Goal: Information Seeking & Learning: Stay updated

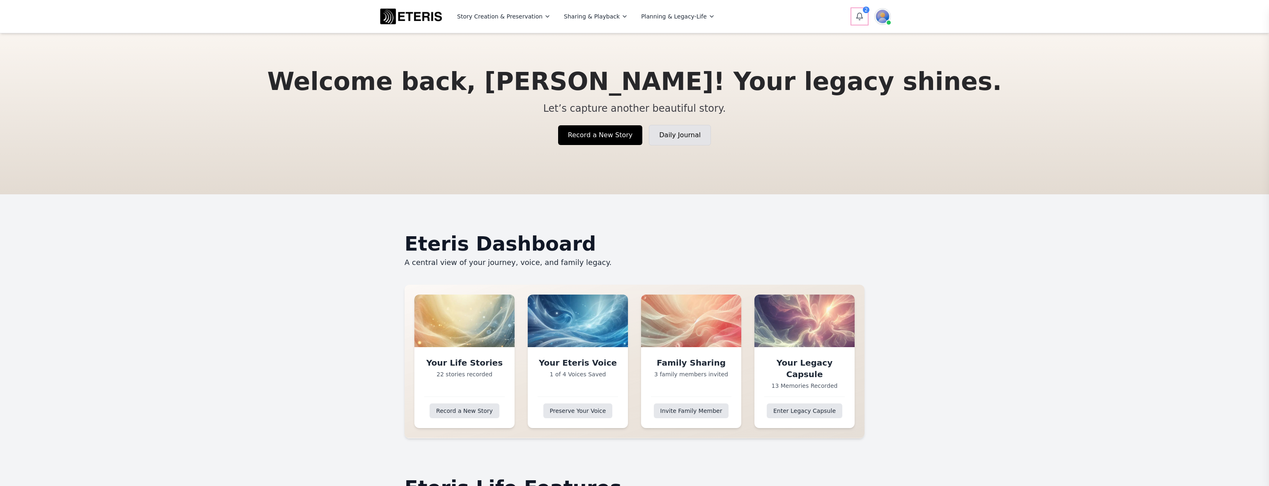
click at [856, 14] on icon "Open notifications" at bounding box center [860, 16] width 8 height 8
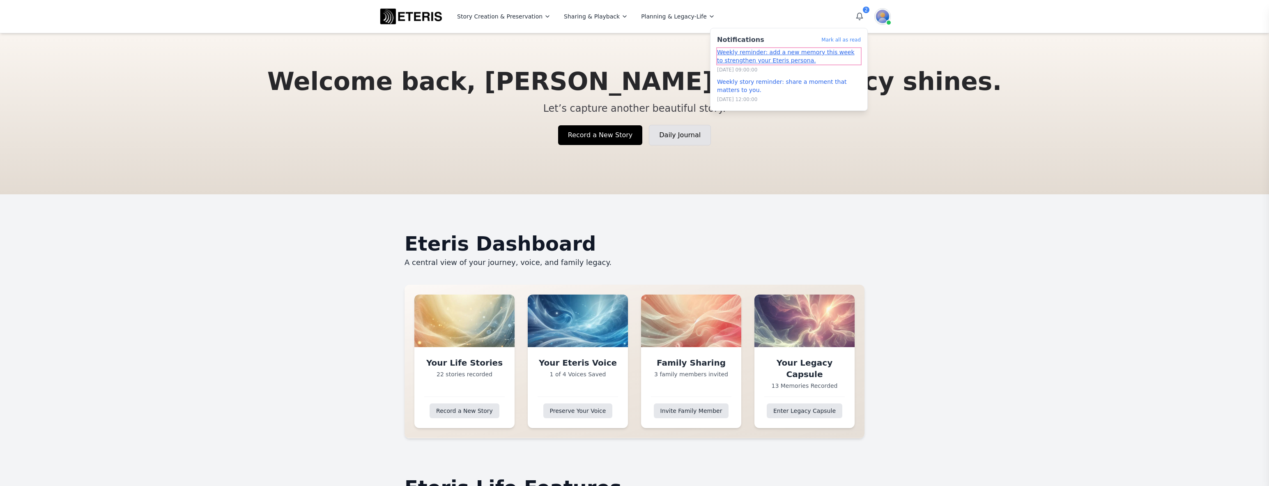
click at [786, 53] on link "Weekly reminder: add a new memory this week to strengthen your Eteris persona." at bounding box center [789, 56] width 144 height 16
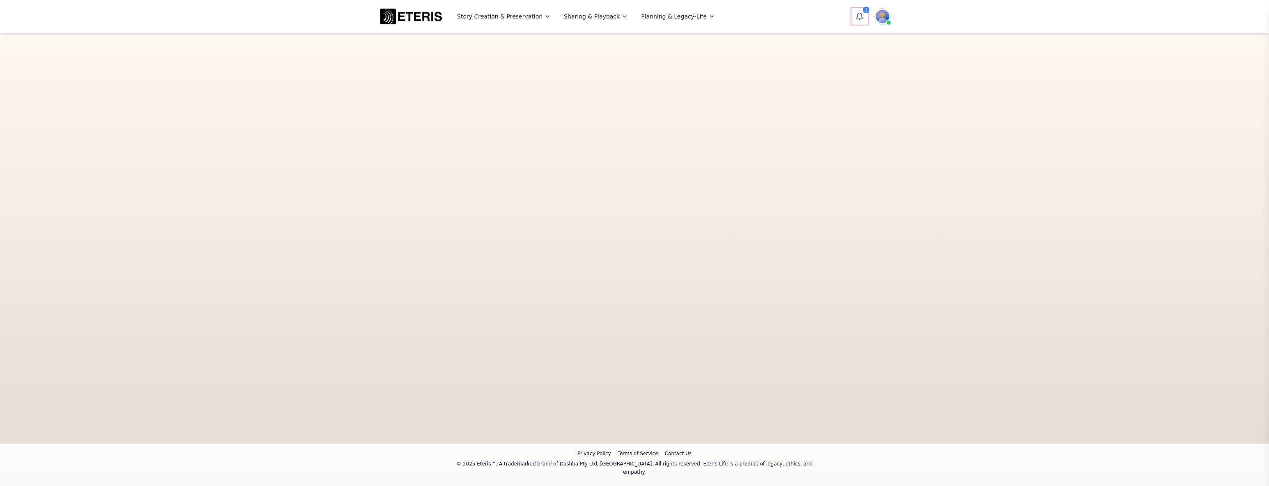
click at [857, 14] on icon "Open notifications" at bounding box center [860, 16] width 8 height 8
click at [785, 51] on link "Weekly story reminder: share a moment that matters to you." at bounding box center [789, 56] width 144 height 16
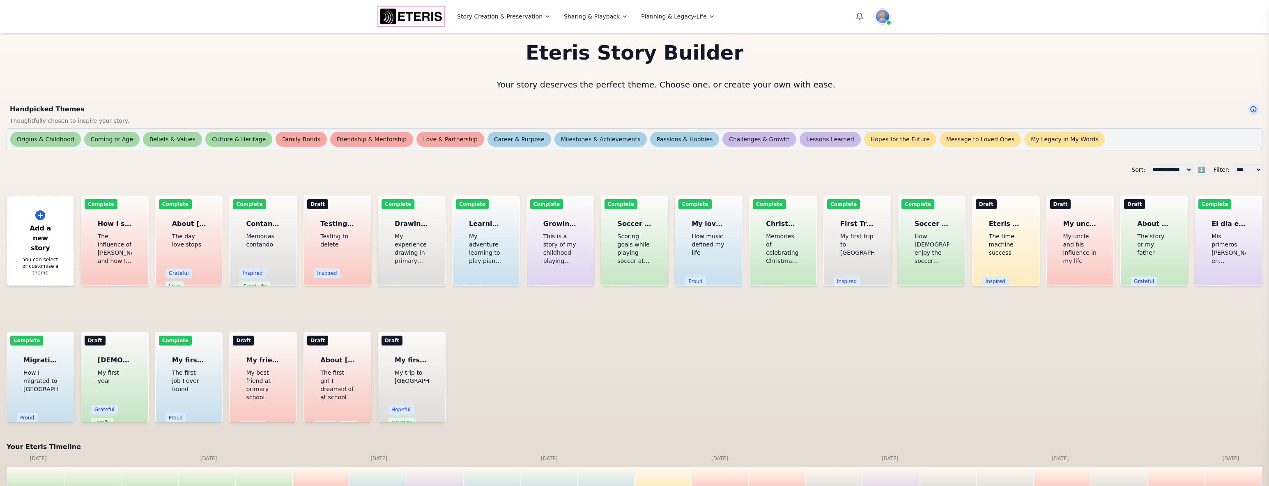
click at [416, 18] on img "Eteris Logo" at bounding box center [411, 17] width 66 height 20
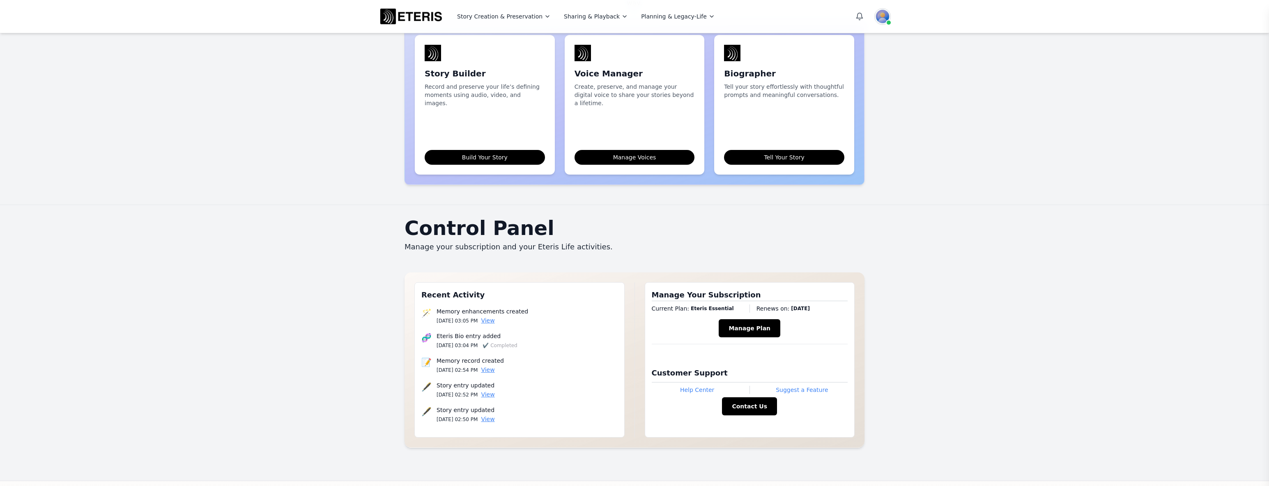
scroll to position [635, 0]
